Goal: Check status: Verify the current state of an ongoing process or item

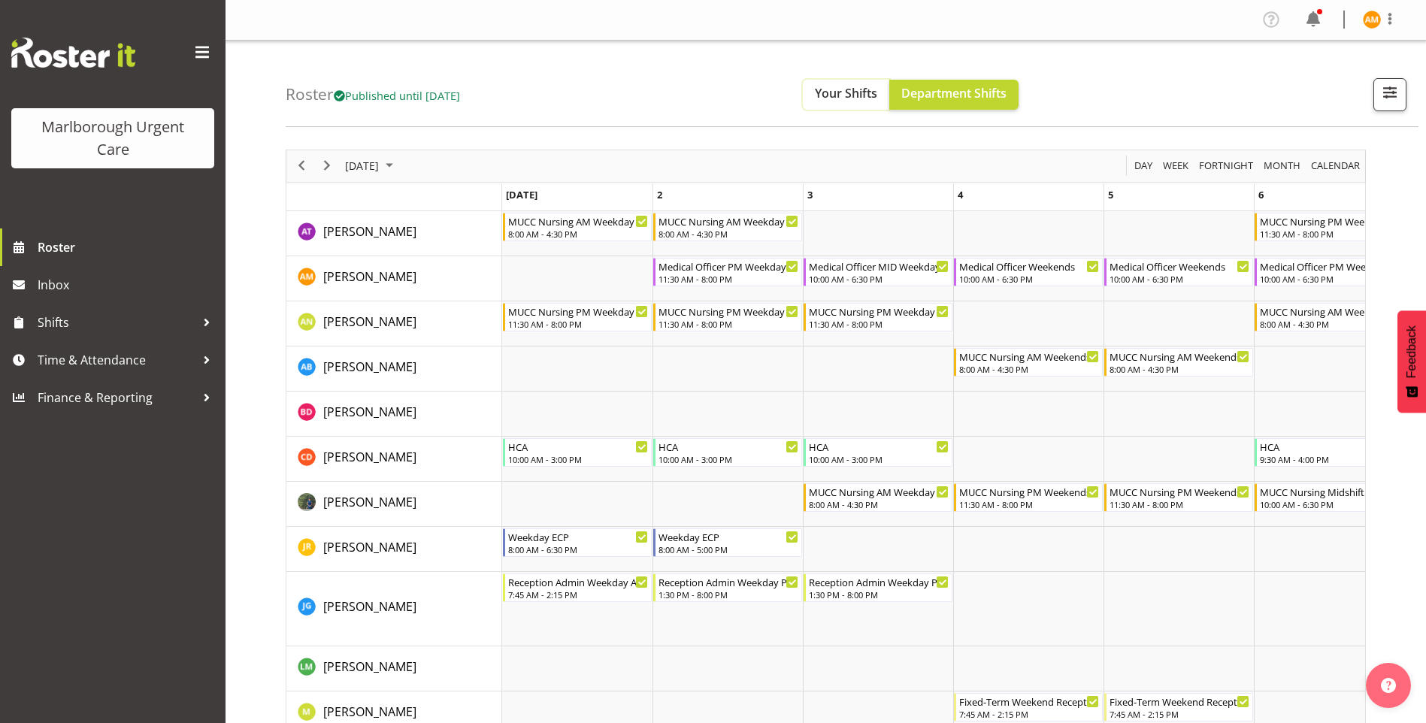
click at [877, 97] on span "Your Shifts" at bounding box center [846, 93] width 62 height 17
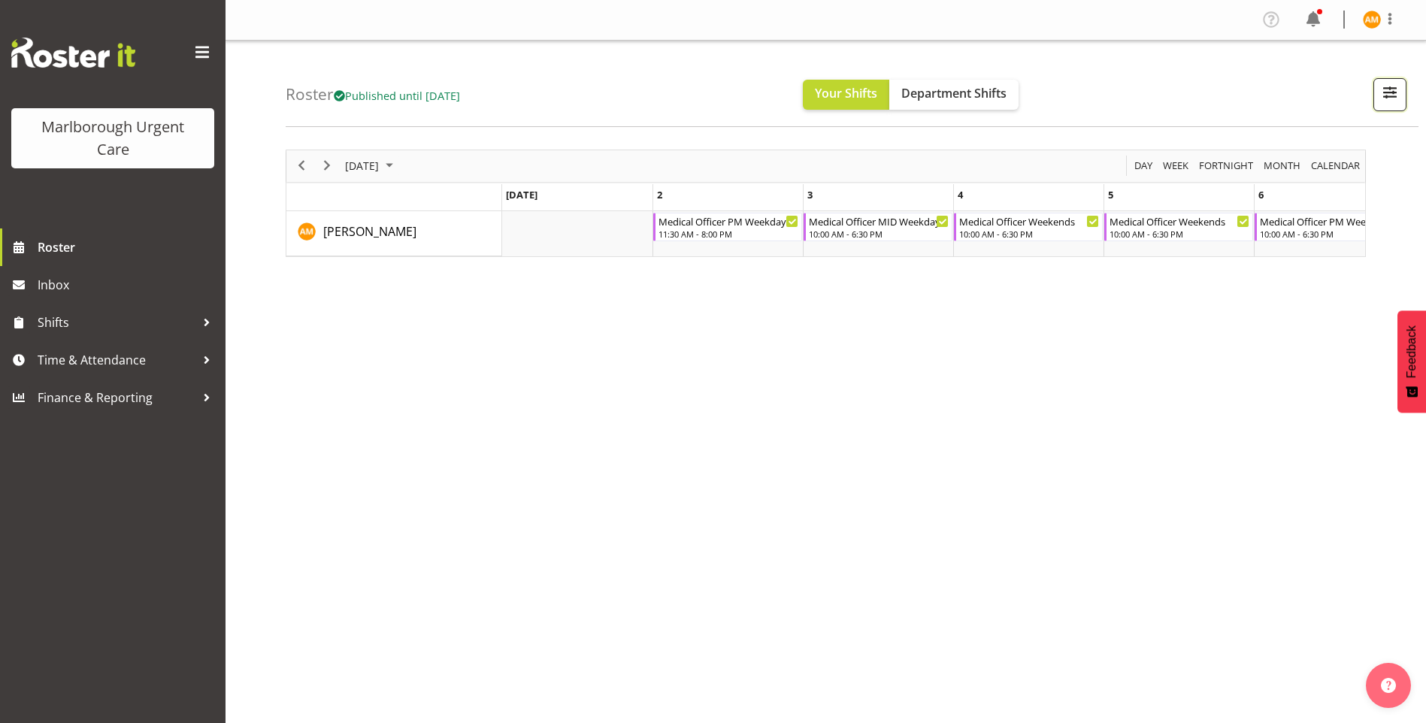
click at [1393, 93] on span "button" at bounding box center [1390, 93] width 20 height 20
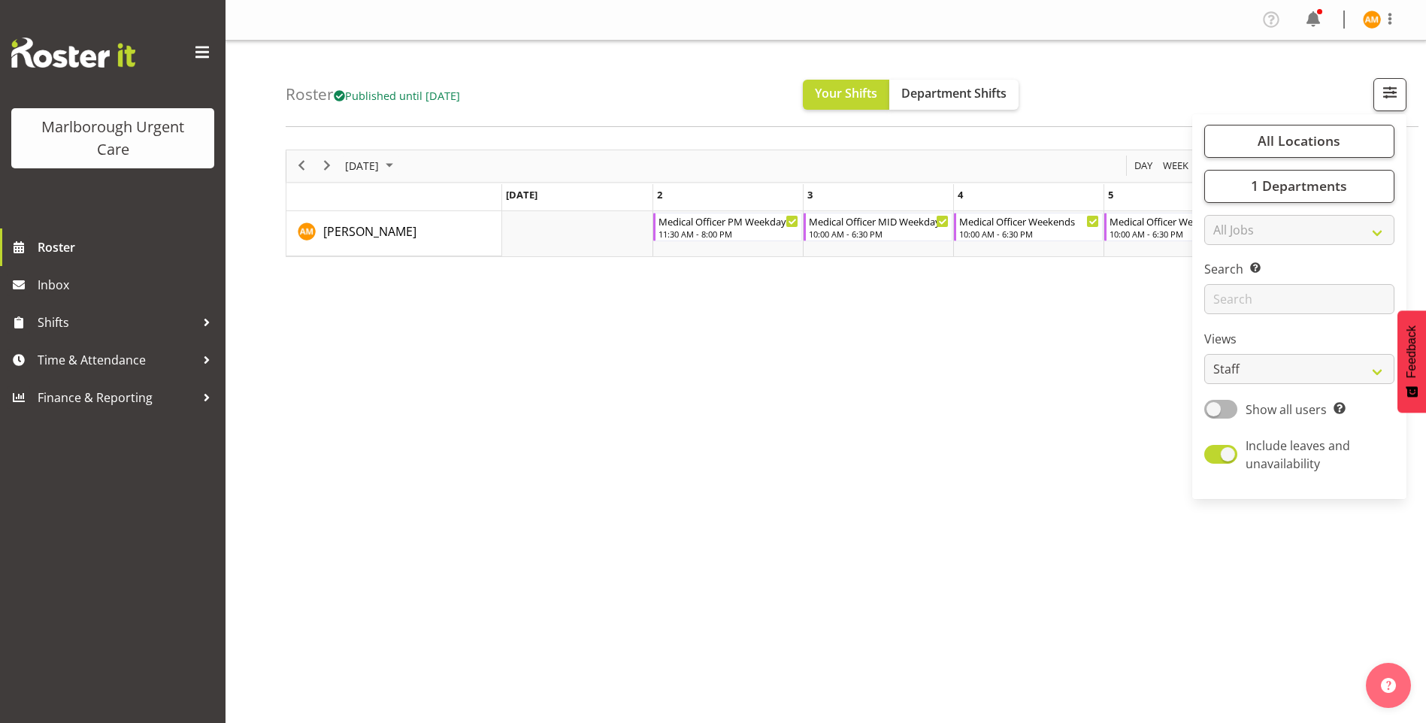
click at [1116, 126] on div "Roster Published until [DATE] Your Shifts Department Shifts All Locations [GEOG…" at bounding box center [852, 84] width 1133 height 86
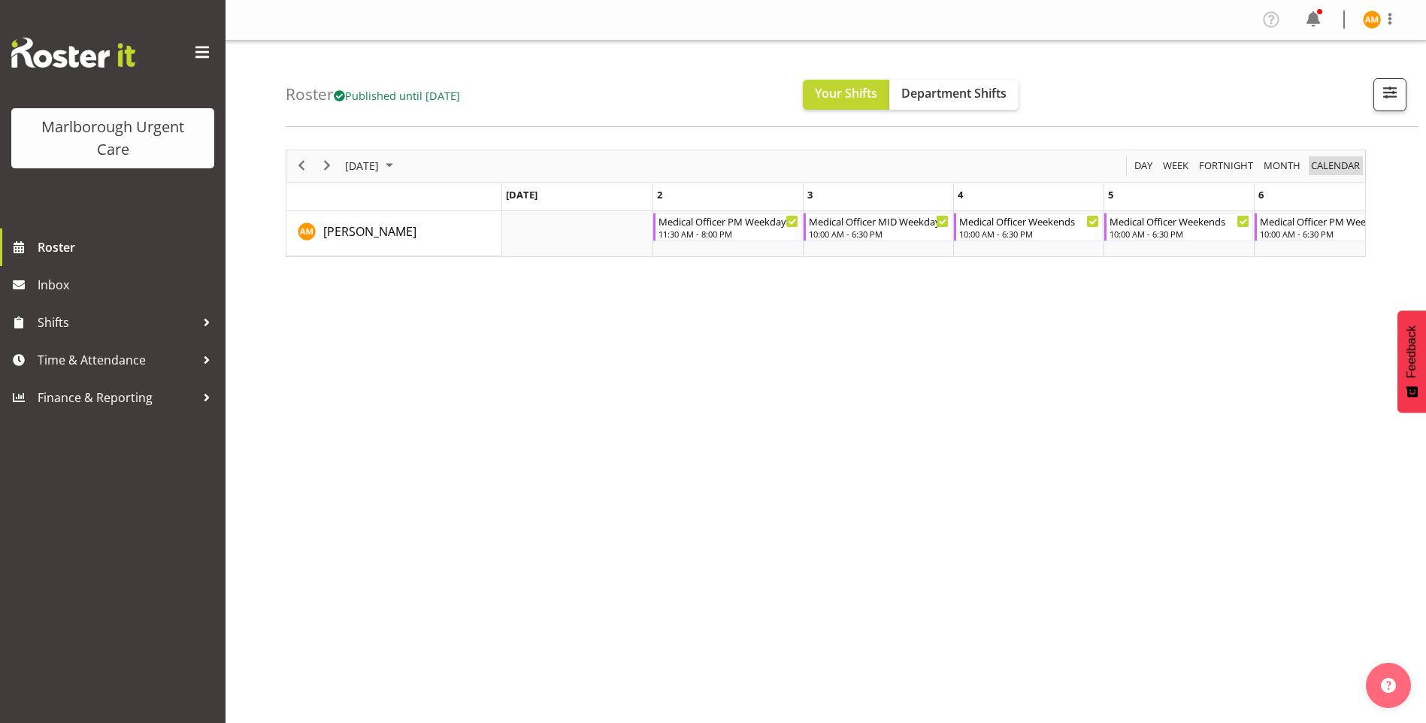
click at [1327, 169] on span "calendar" at bounding box center [1335, 165] width 52 height 19
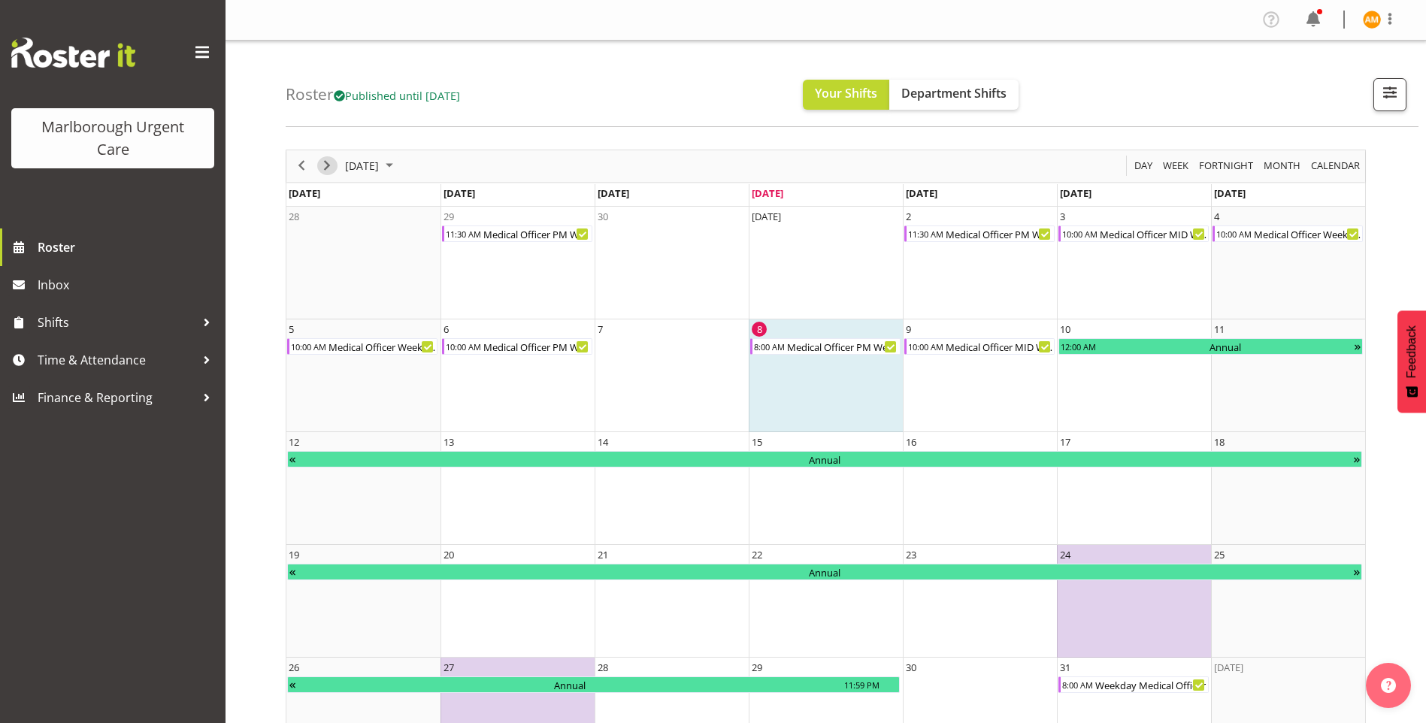
click at [326, 164] on span "Next" at bounding box center [327, 165] width 18 height 19
